Goal: Task Accomplishment & Management: Manage account settings

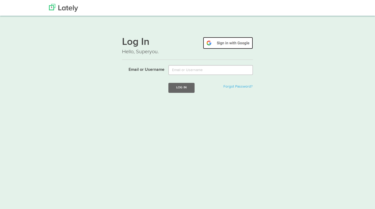
click at [218, 44] on img at bounding box center [228, 43] width 50 height 12
click at [226, 44] on img at bounding box center [228, 43] width 50 height 12
click at [126, 105] on div "Login failed" at bounding box center [187, 102] width 139 height 11
click at [151, 41] on h1 "Log In" at bounding box center [187, 42] width 131 height 11
click at [228, 45] on img at bounding box center [228, 43] width 50 height 12
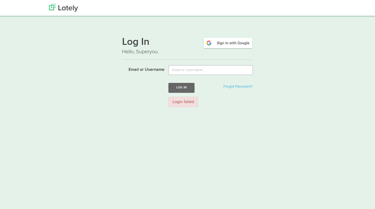
click at [166, 57] on div "Log In Hello, Superyou. Email or Username Log In Forgot Password? Login failed" at bounding box center [187, 71] width 131 height 79
click at [183, 71] on input "Email or Username" at bounding box center [211, 70] width 85 height 10
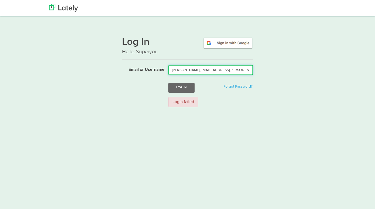
type input "andrea.scire.mail@gmail.com"
click at [169, 83] on button "Log In" at bounding box center [182, 88] width 26 height 10
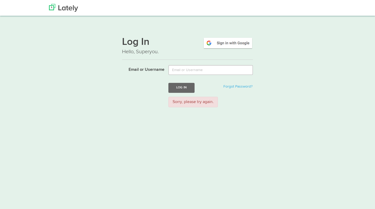
click at [154, 75] on form "Email or Username Log In Forgot Password? Sorry, please try again." at bounding box center [187, 88] width 131 height 46
click at [68, 8] on img at bounding box center [63, 8] width 29 height 8
click at [184, 127] on html "Thanks! Schedule Your Demo You Are Awesome! We’re superpsyched to learn more ab…" at bounding box center [187, 116] width 375 height 232
click at [64, 6] on img at bounding box center [63, 8] width 29 height 8
